Goal: Task Accomplishment & Management: Complete application form

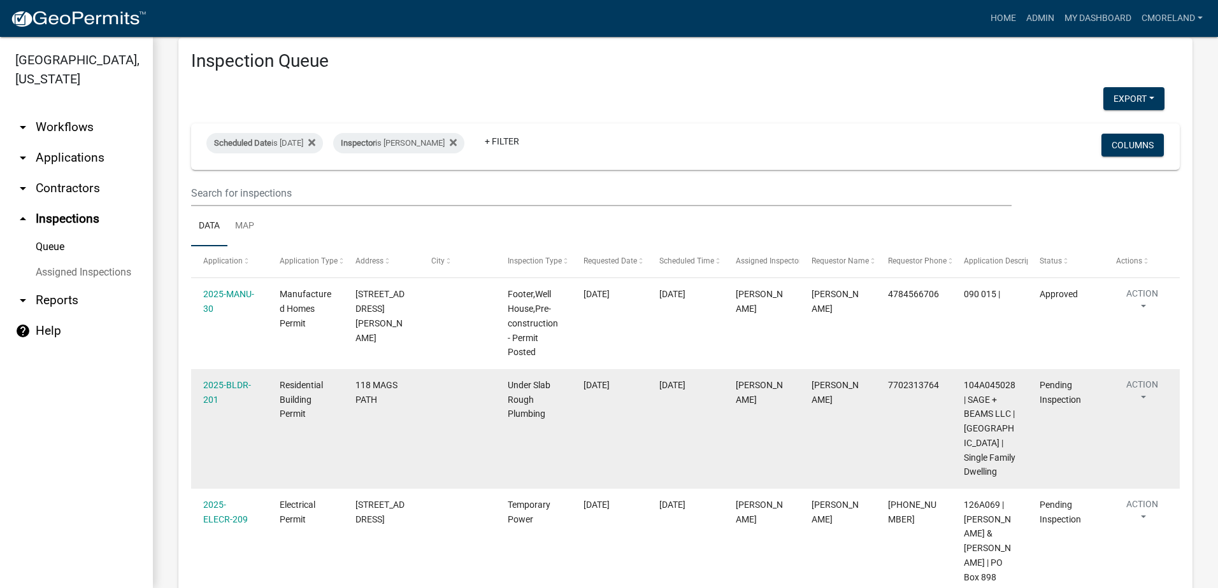
scroll to position [4, 0]
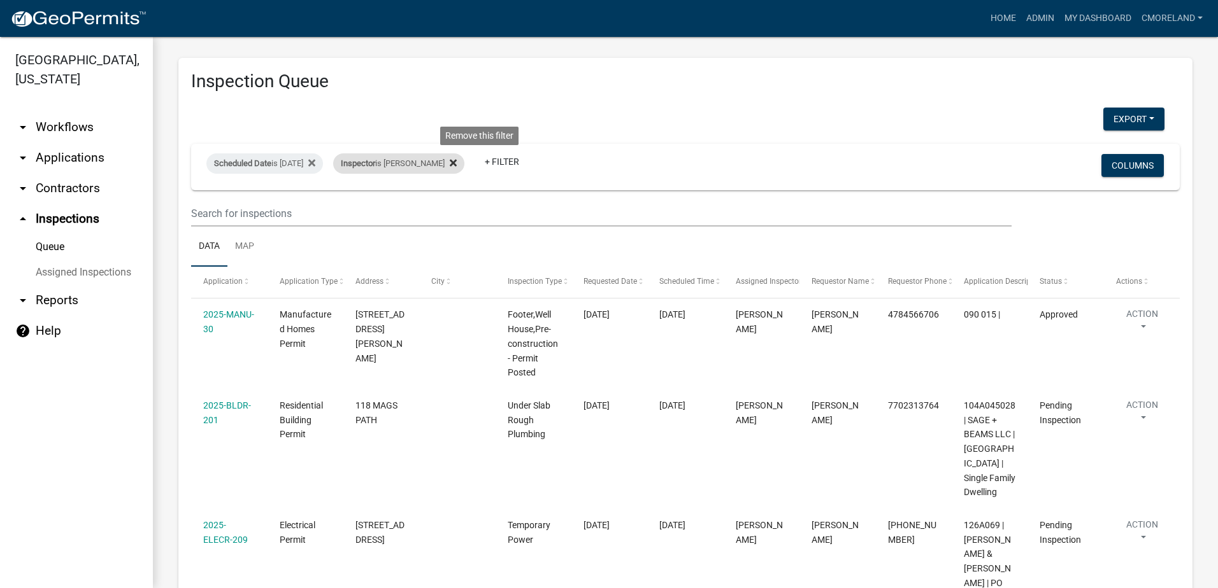
click at [457, 163] on icon at bounding box center [453, 162] width 7 height 7
select select "2: 50"
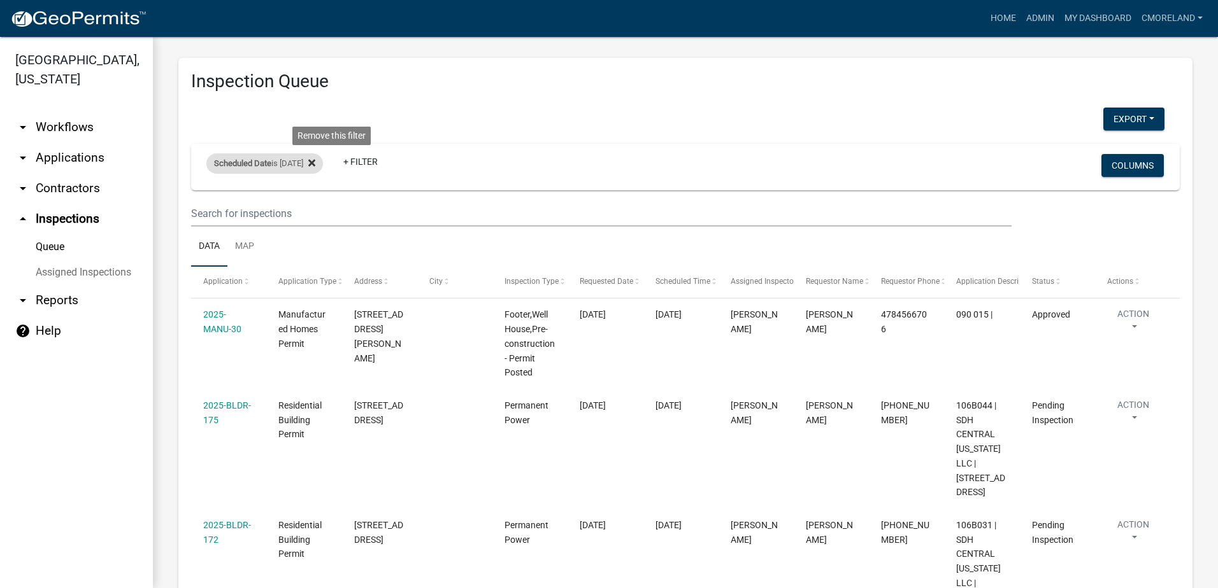
click at [315, 164] on icon at bounding box center [311, 163] width 7 height 10
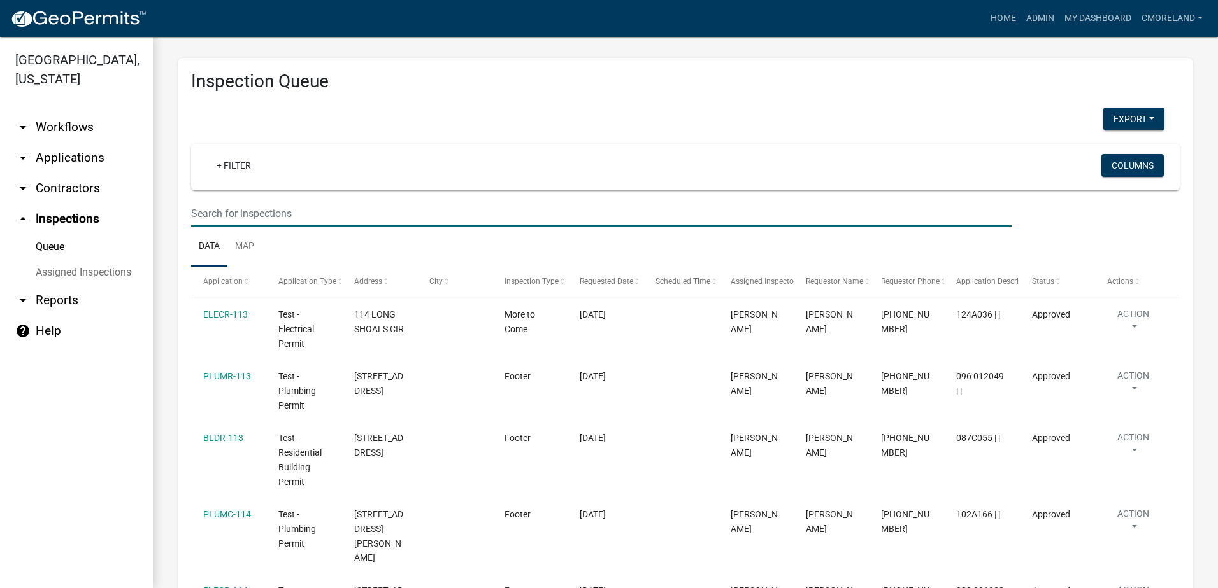
click at [299, 211] on input "text" at bounding box center [601, 214] width 820 height 26
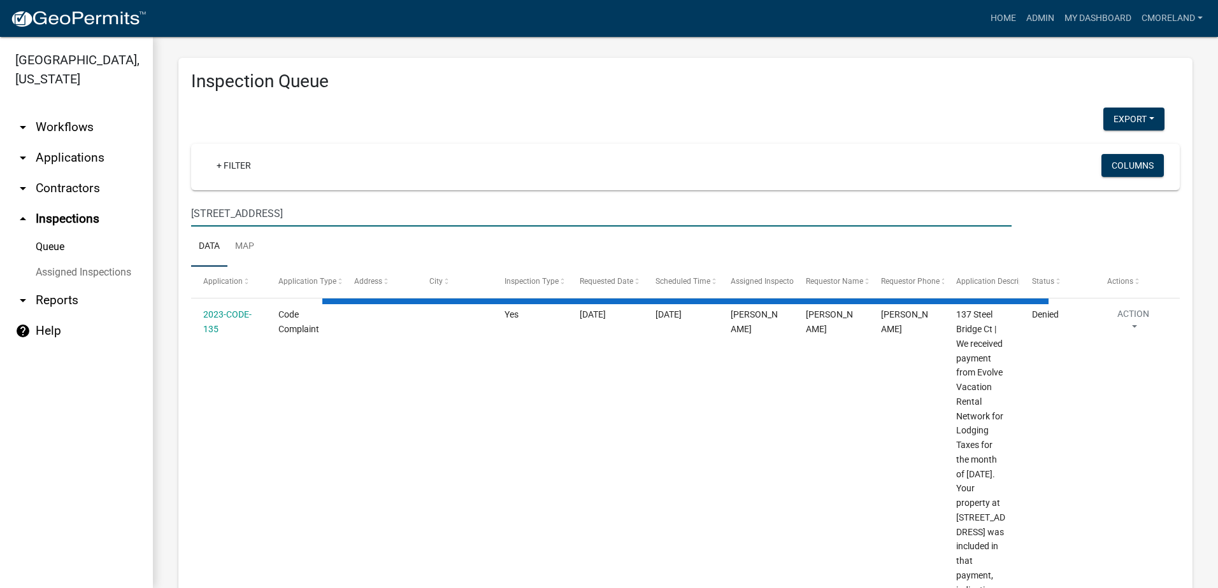
type input "[STREET_ADDRESS]"
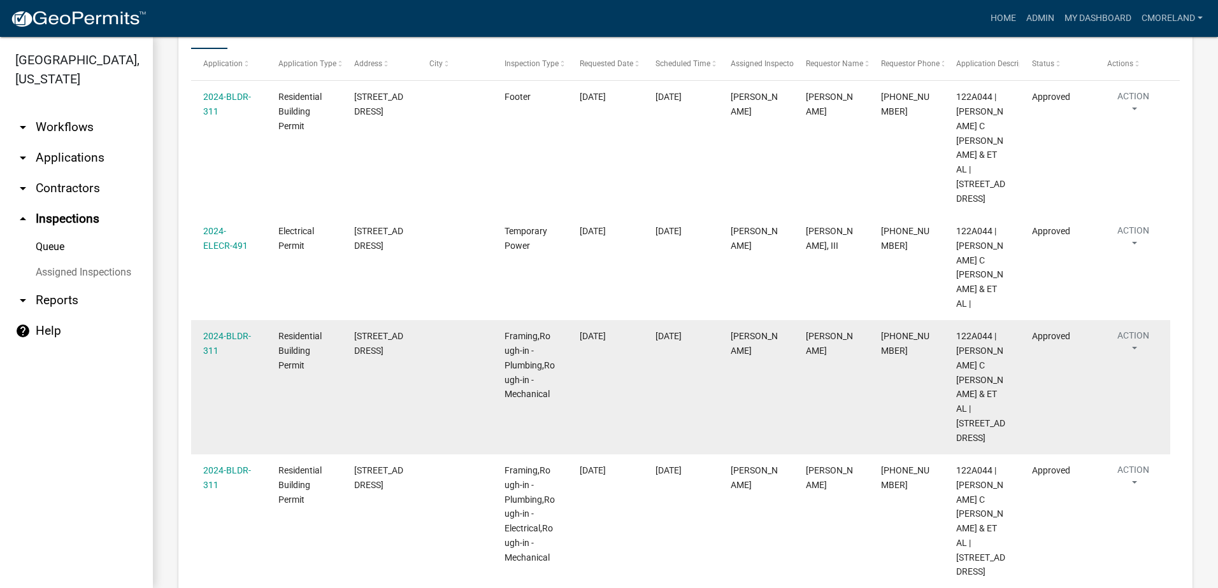
scroll to position [214, 0]
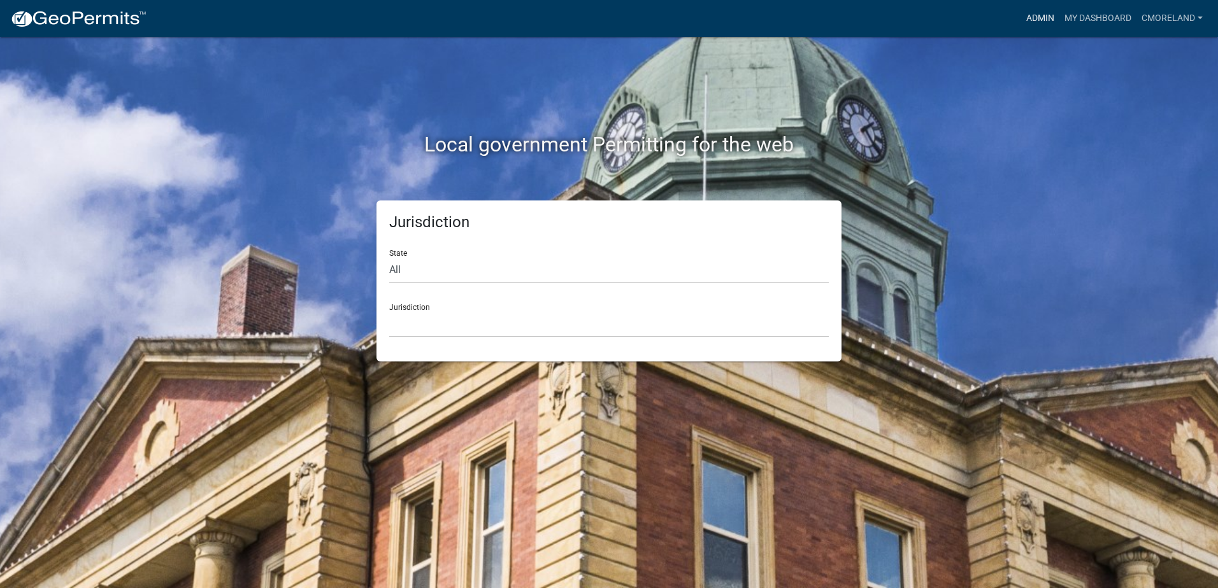
click at [1032, 15] on link "Admin" at bounding box center [1040, 18] width 38 height 24
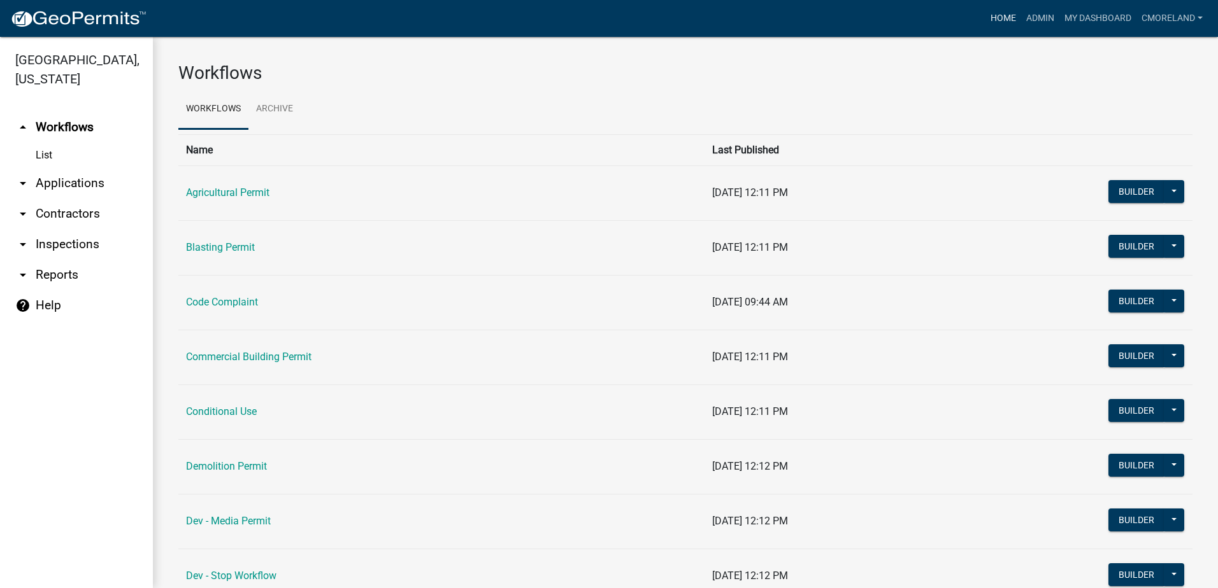
click at [1006, 15] on link "Home" at bounding box center [1003, 18] width 36 height 24
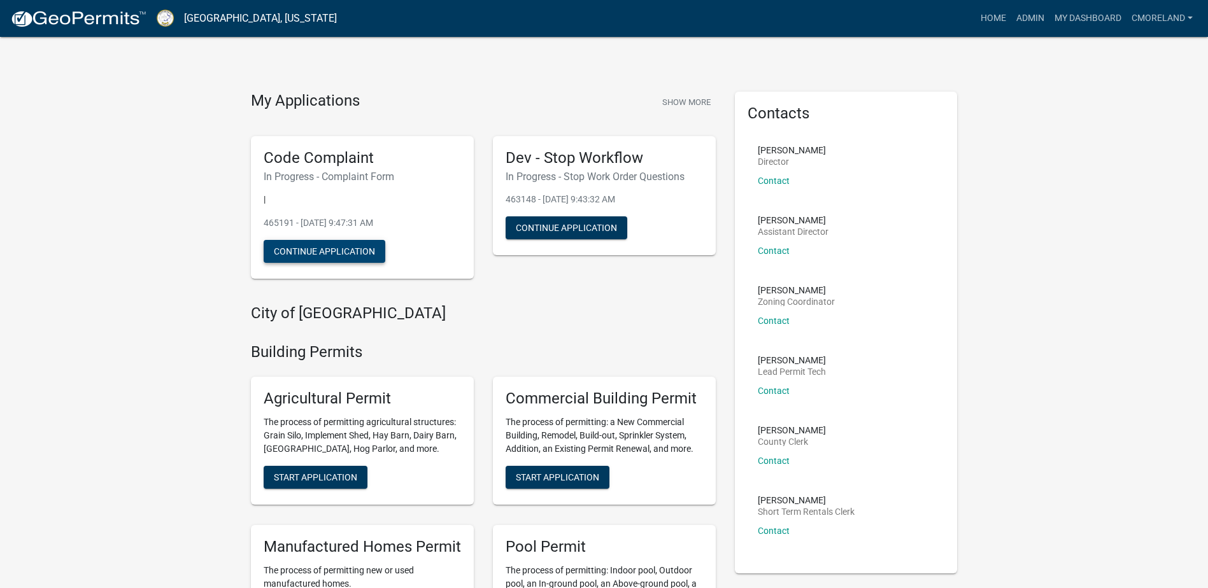
click at [321, 251] on button "Continue Application" at bounding box center [325, 251] width 122 height 23
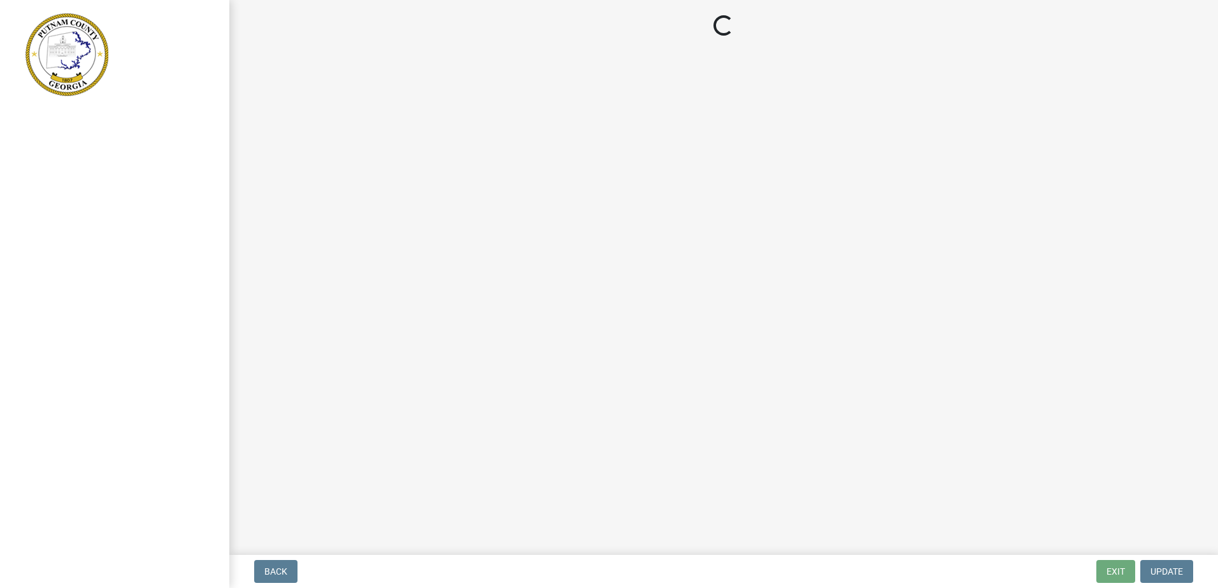
select select "76170ab1-b25a-468b-8231-d5eb0e85b261"
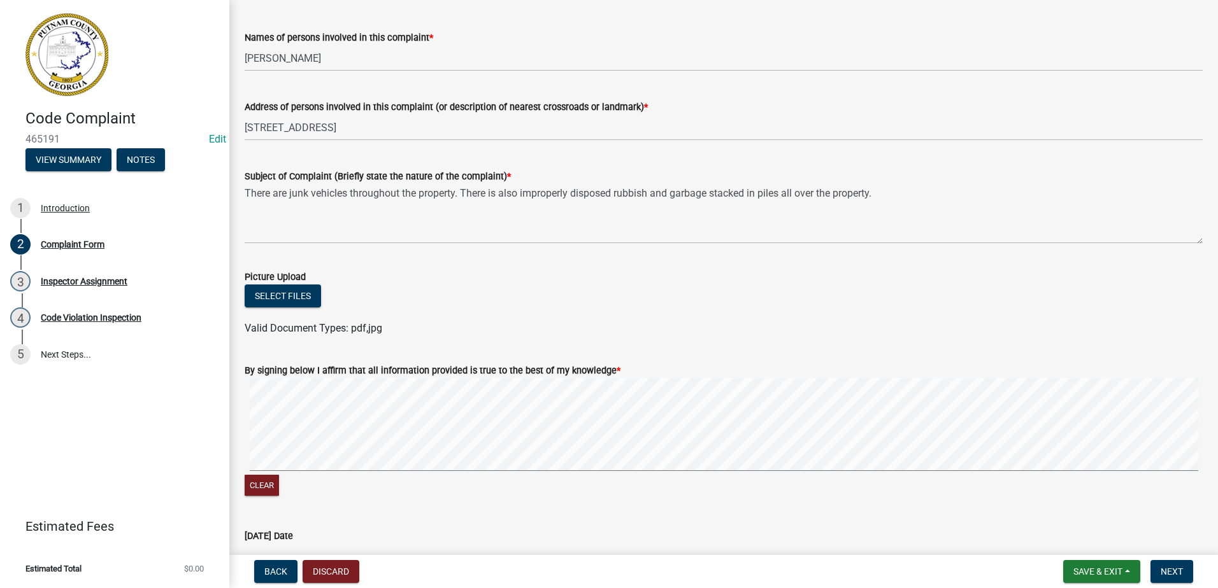
scroll to position [578, 0]
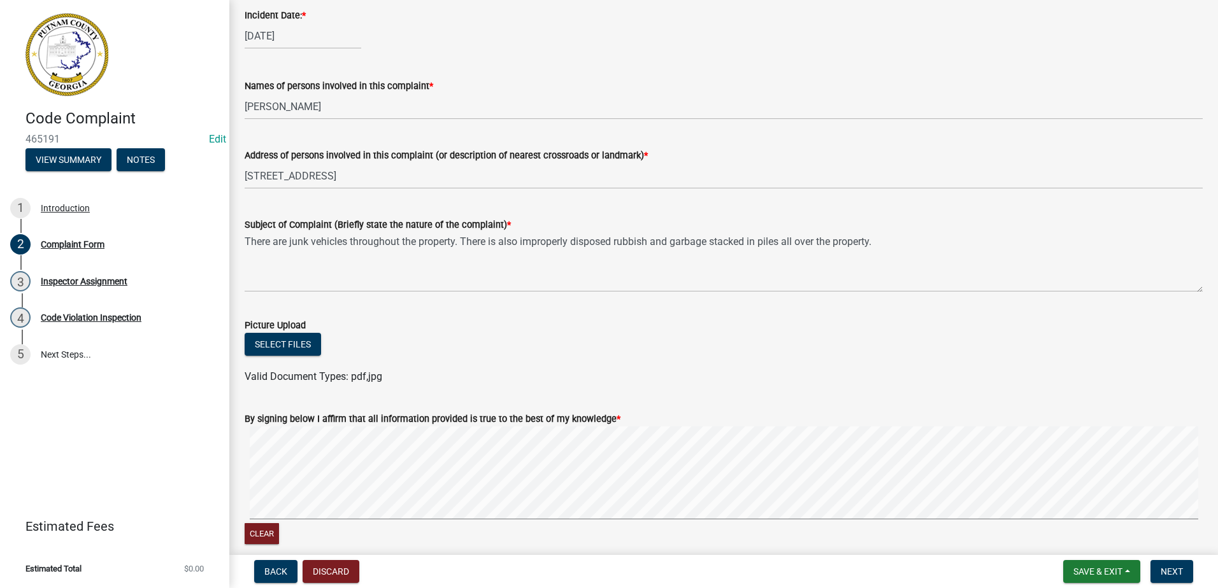
click at [874, 538] on div "Clear" at bounding box center [724, 487] width 958 height 121
click at [261, 534] on button "Clear" at bounding box center [262, 533] width 34 height 21
